Goal: Transaction & Acquisition: Obtain resource

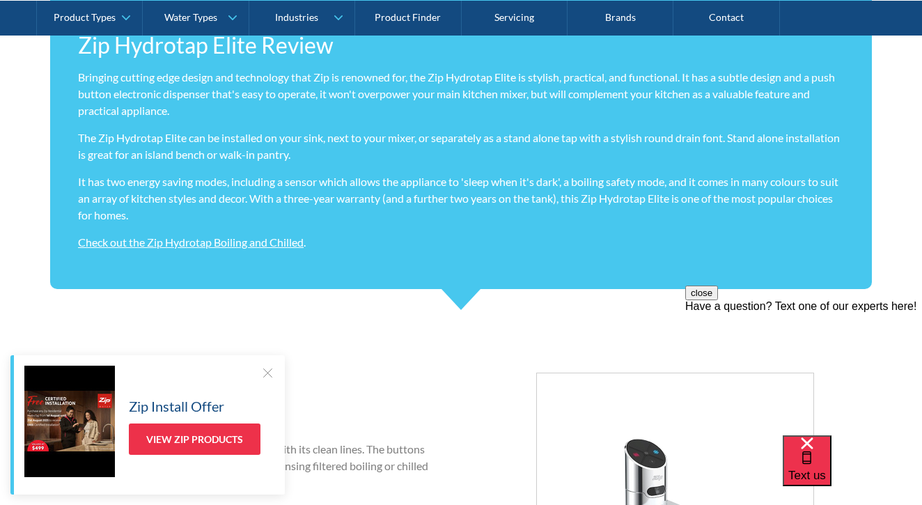
scroll to position [1152, 0]
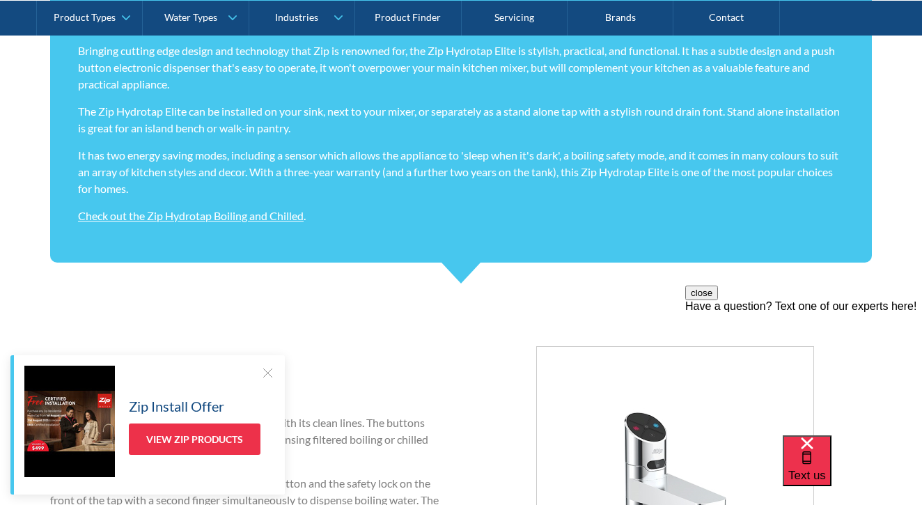
click at [264, 371] on div at bounding box center [267, 373] width 14 height 14
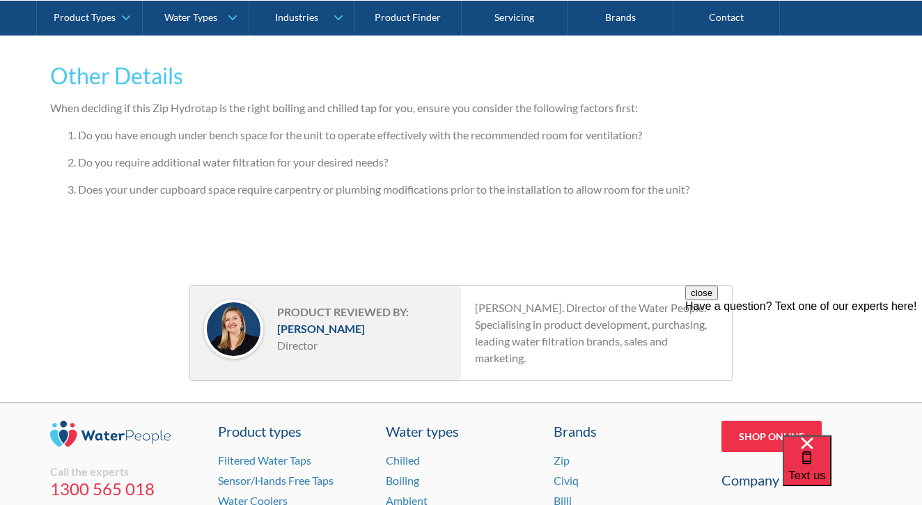
scroll to position [3137, 0]
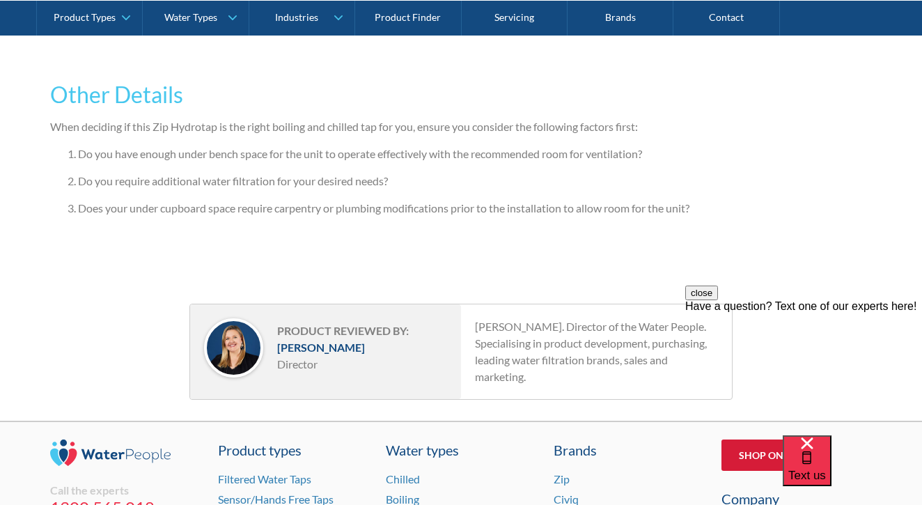
click at [780, 469] on link "Shop Online" at bounding box center [772, 454] width 100 height 31
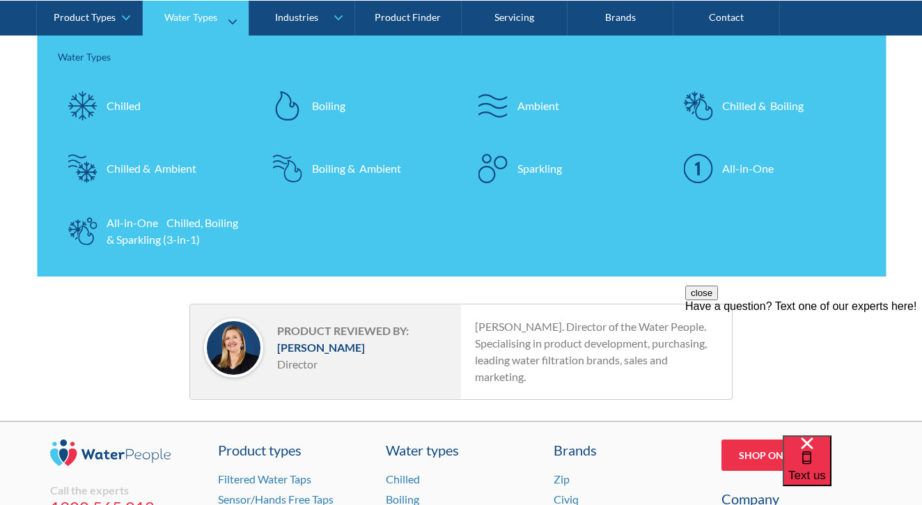
click at [219, 221] on div "All-in-One Chilled, Boiling & Sparkling (3-in-1)" at bounding box center [175, 230] width 136 height 33
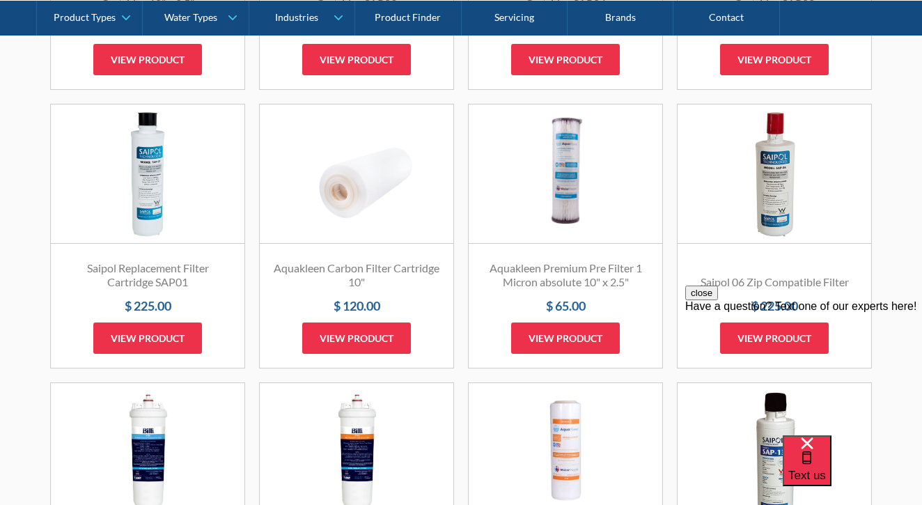
scroll to position [1510, 0]
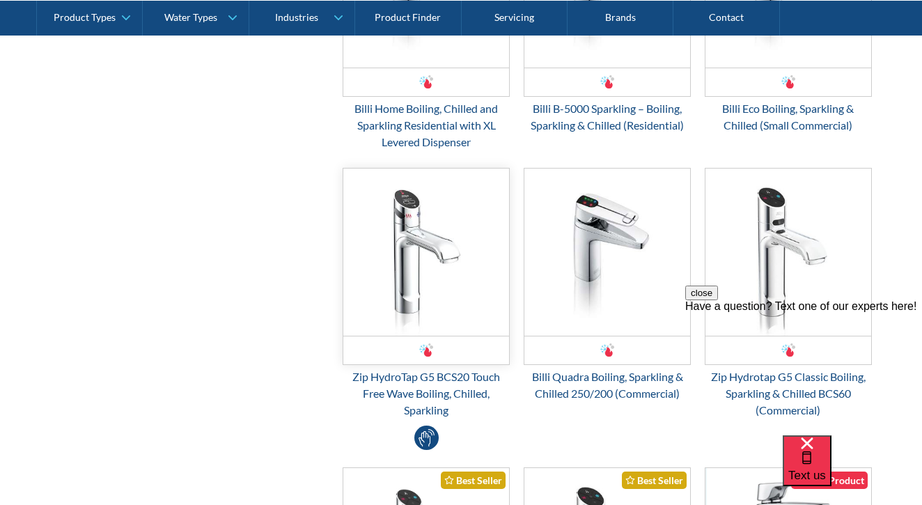
scroll to position [808, 0]
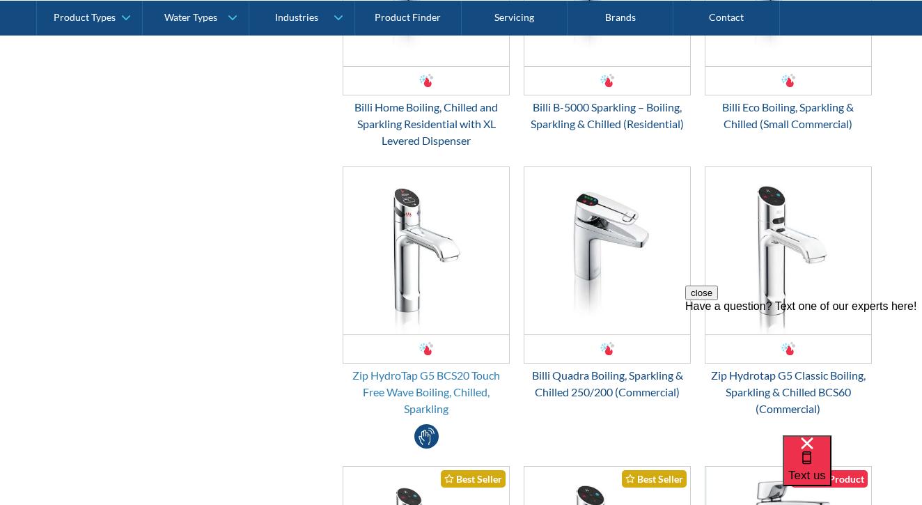
click at [441, 382] on div "Zip HydroTap G5 BCS20 Touch Free Wave Boiling, Chilled, Sparkling" at bounding box center [426, 392] width 167 height 50
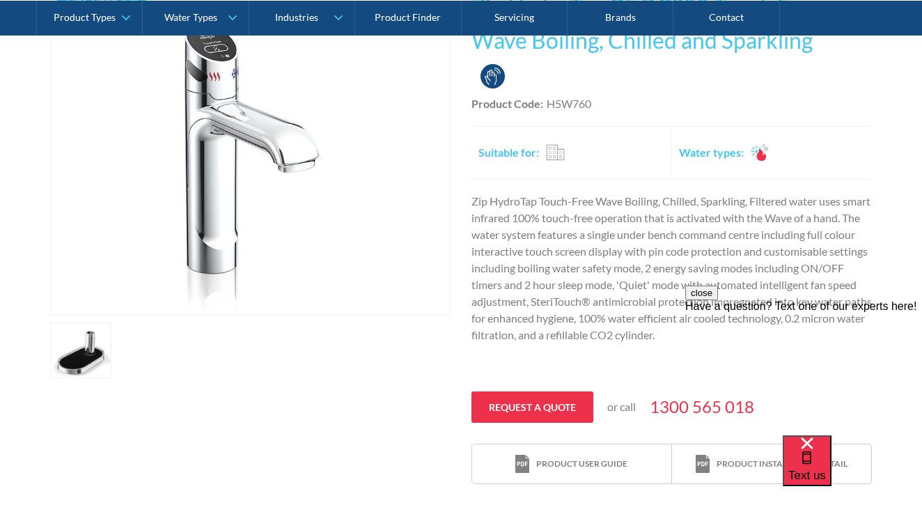
scroll to position [359, 0]
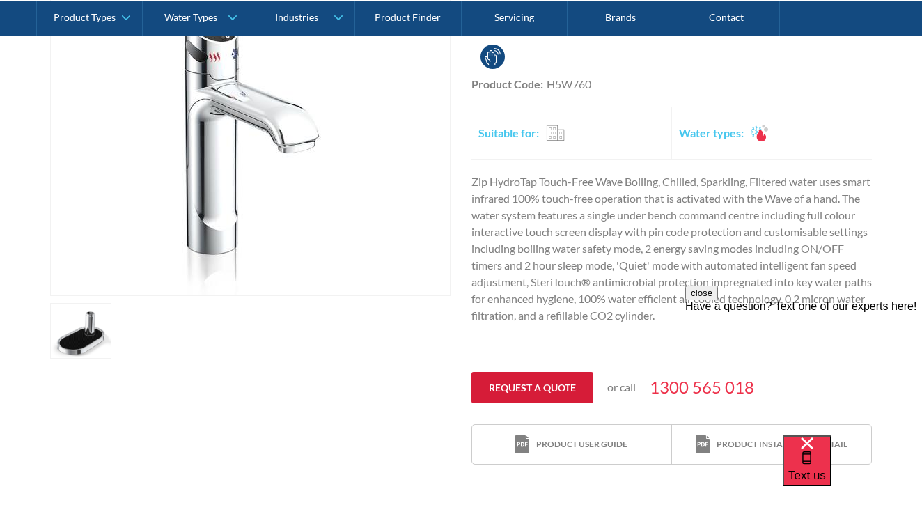
click at [504, 381] on link "Request a quote" at bounding box center [532, 387] width 122 height 31
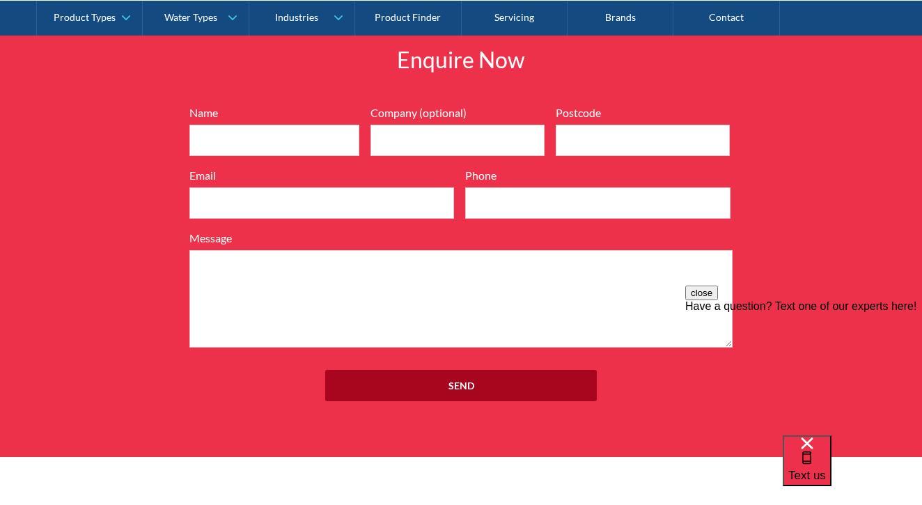
scroll to position [1446, 0]
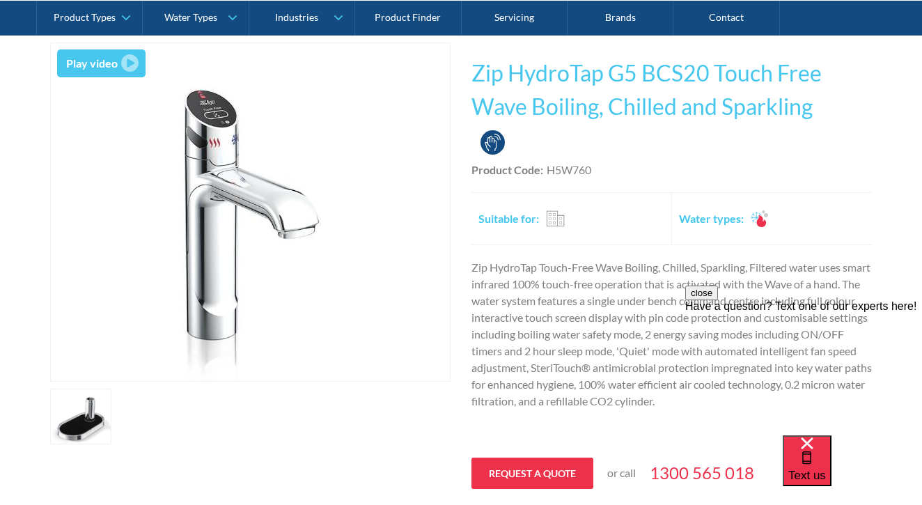
scroll to position [276, 0]
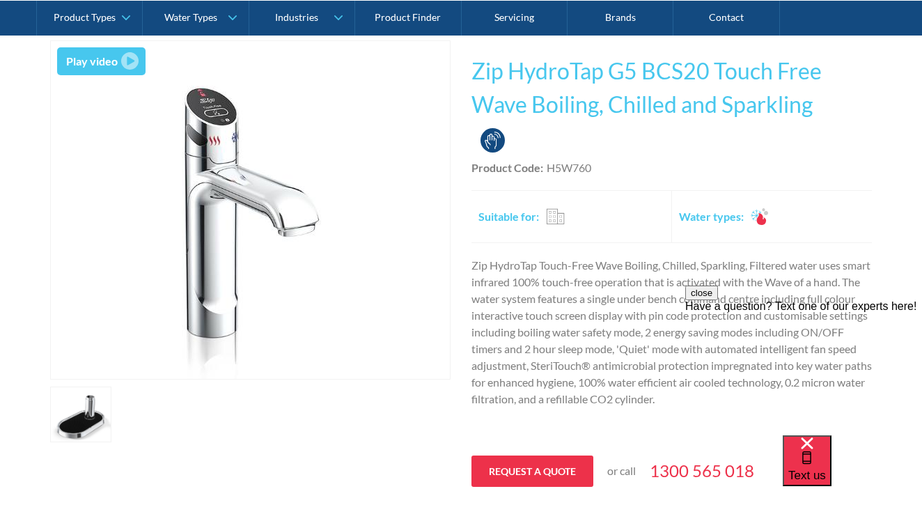
type input "zohal"
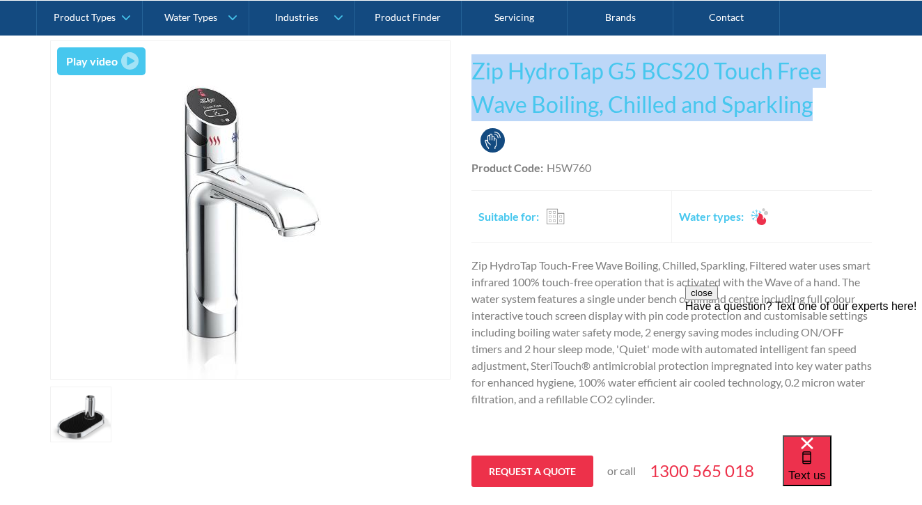
drag, startPoint x: 815, startPoint y: 108, endPoint x: 467, endPoint y: 77, distance: 349.6
click at [467, 77] on div "Play video Fits Most Brands Best Seller No items found. This tap design is incl…" at bounding box center [461, 294] width 822 height 508
copy h1 "Zip HydroTap G5 BCS20 Touch Free Wave Boiling, Chilled and Sparkling"
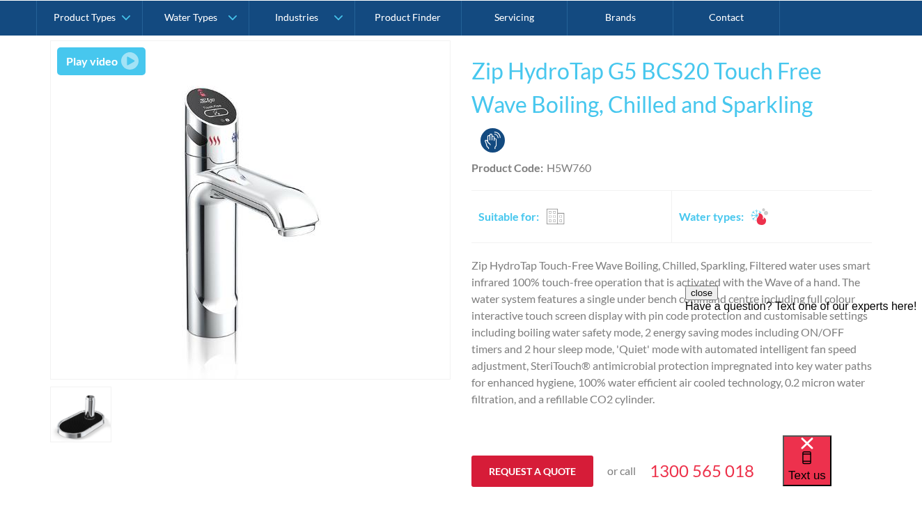
click at [545, 470] on link "Request a quote" at bounding box center [532, 470] width 122 height 31
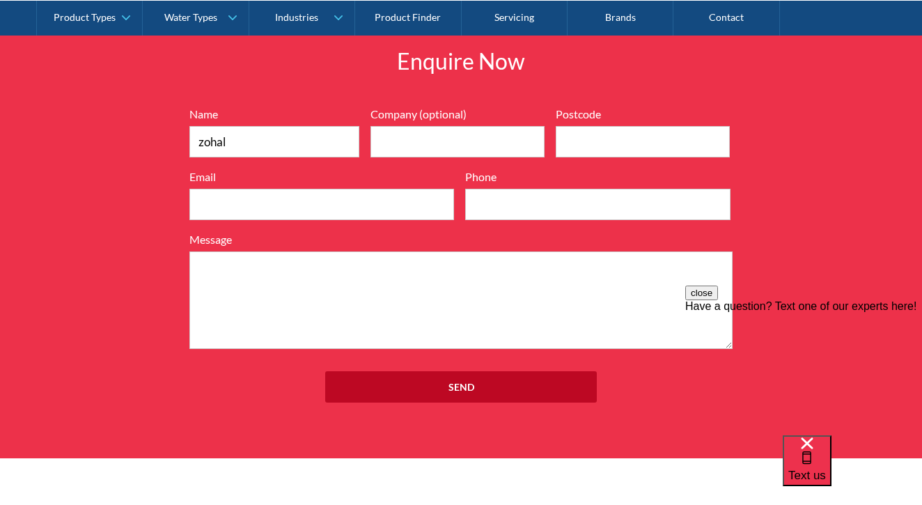
scroll to position [1446, 0]
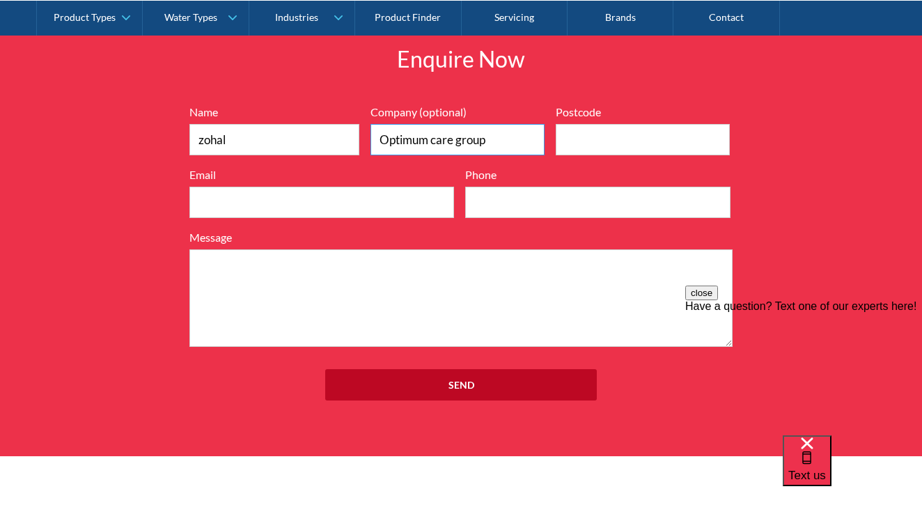
type input "Optimum care group"
type input "3977"
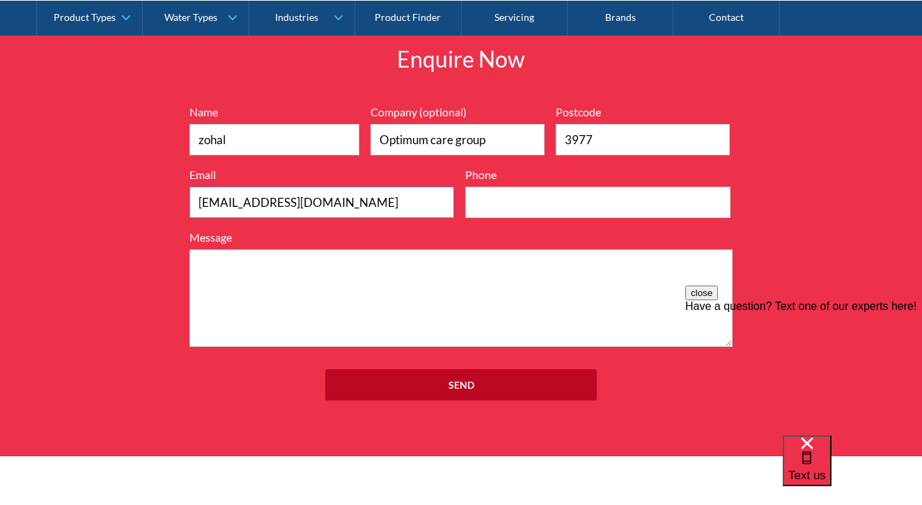
type input "z.malaji@optimumcaregroup.com.au"
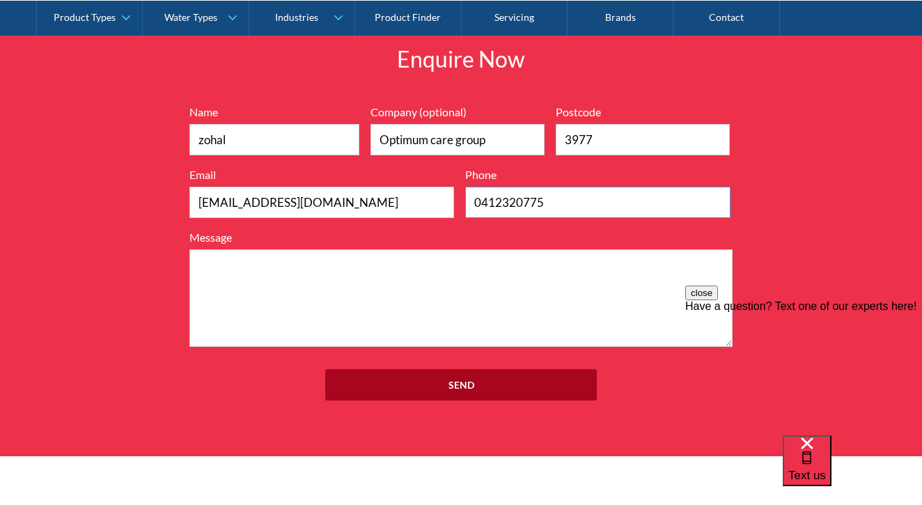
type input "0412320775"
click at [465, 389] on input "Send" at bounding box center [461, 384] width 272 height 31
click at [465, 387] on input "Send" at bounding box center [461, 384] width 272 height 31
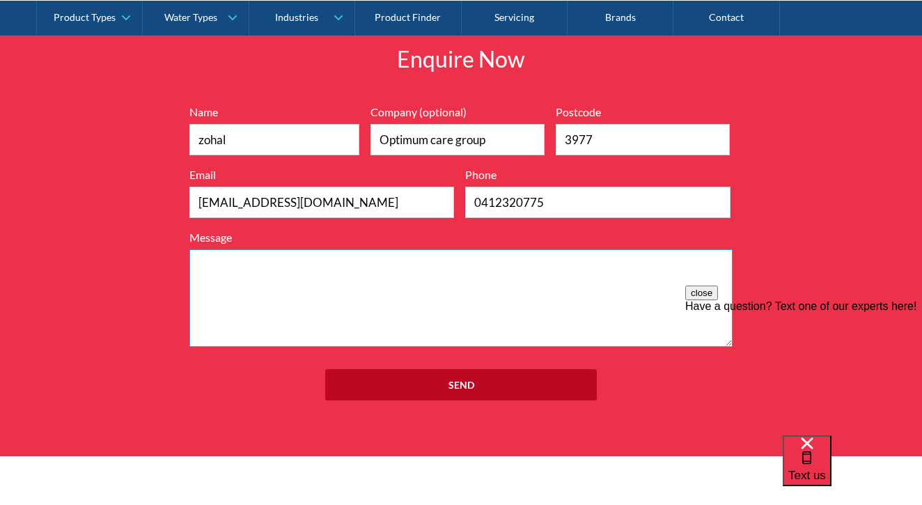
paste textarea "Zip HydroTap G5 BCS20 Touch Free Wave Boiling, Chilled and Sparkling"
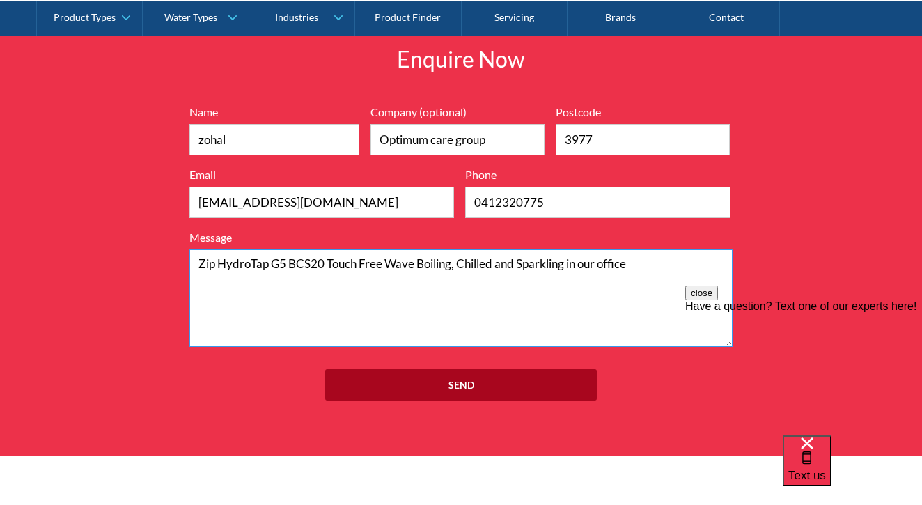
type textarea "Zip HydroTap G5 BCS20 Touch Free Wave Boiling, Chilled and Sparkling in our off…"
click at [501, 384] on input "Send" at bounding box center [461, 384] width 272 height 31
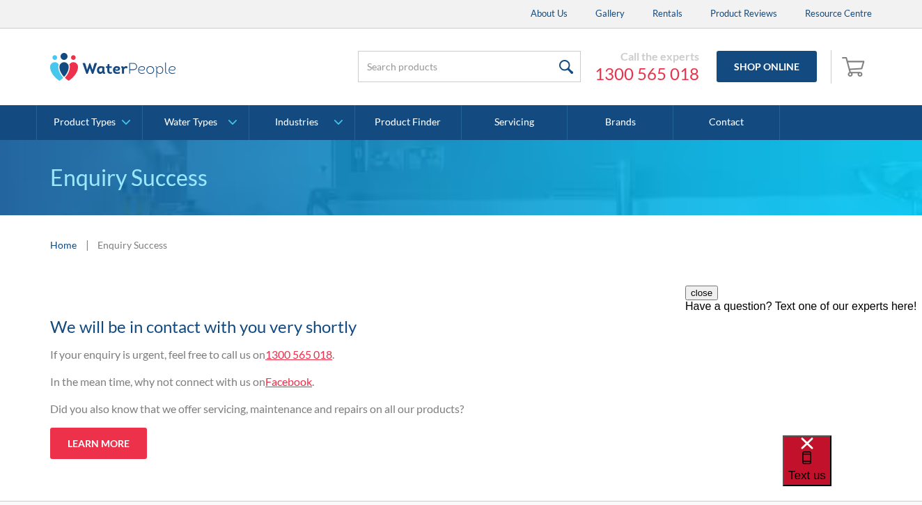
click at [826, 469] on span "Text us" at bounding box center [807, 475] width 38 height 13
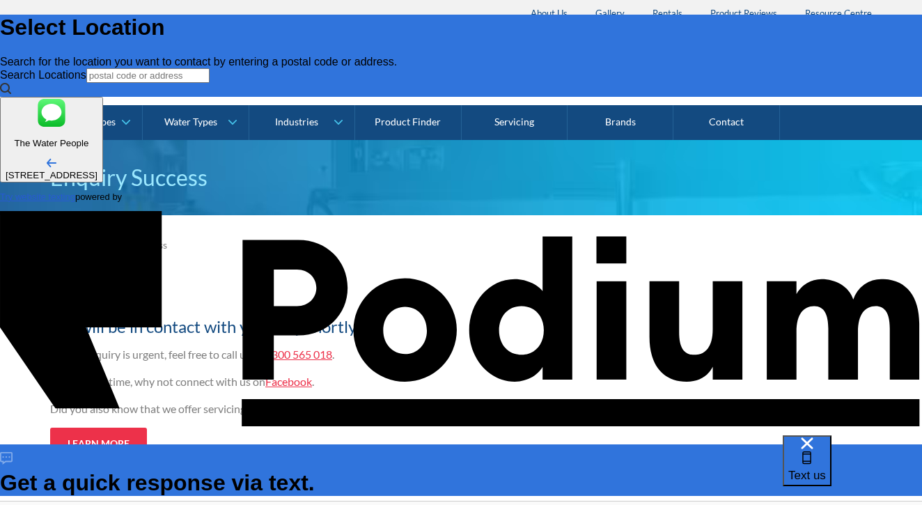
type input "zohal"
type Phone "0412 320 775"
